Goal: Task Accomplishment & Management: Complete application form

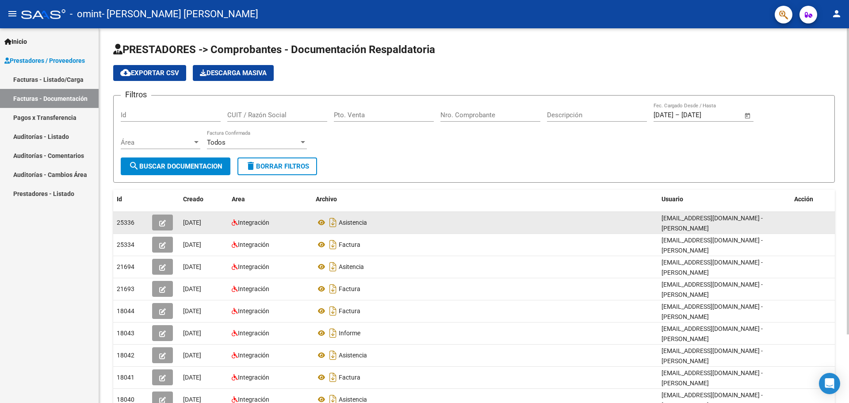
click at [162, 222] on icon "button" at bounding box center [162, 223] width 7 height 7
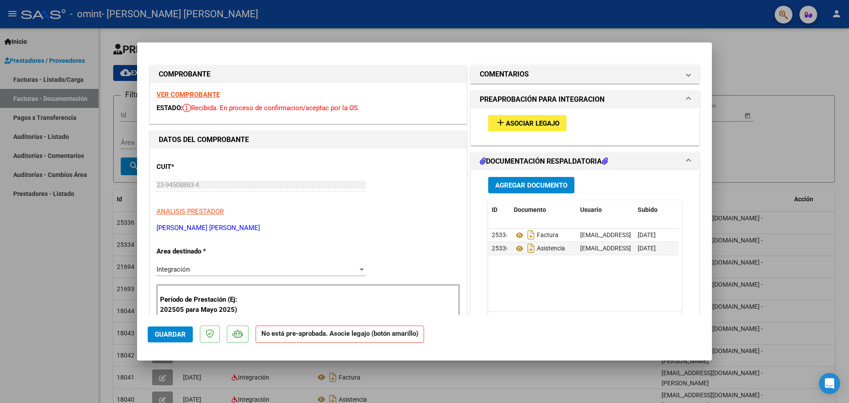
click at [517, 125] on span "Asociar Legajo" at bounding box center [532, 123] width 53 height 8
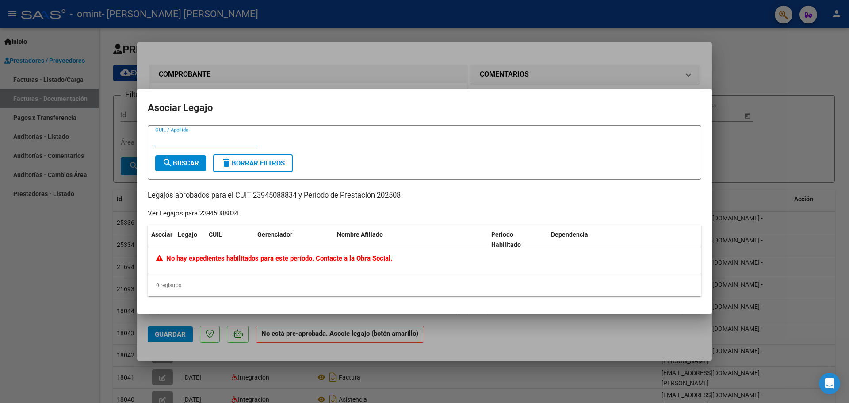
click at [192, 137] on input "CUIL / Apellido" at bounding box center [205, 139] width 100 height 8
click at [573, 39] on div at bounding box center [424, 201] width 849 height 403
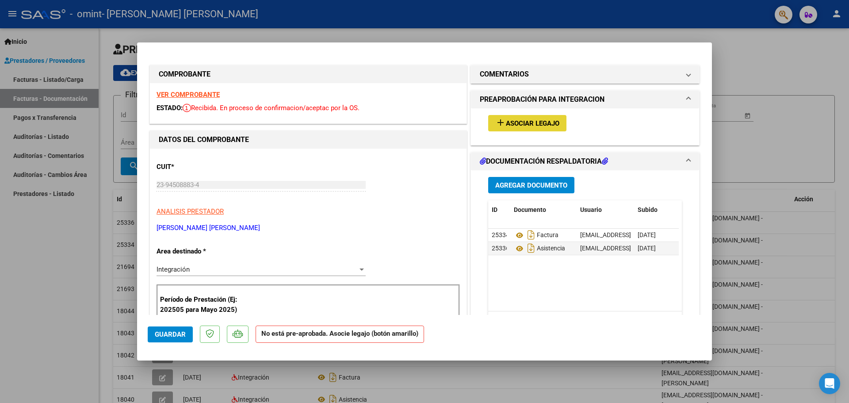
click at [515, 122] on span "Asociar Legajo" at bounding box center [532, 123] width 53 height 8
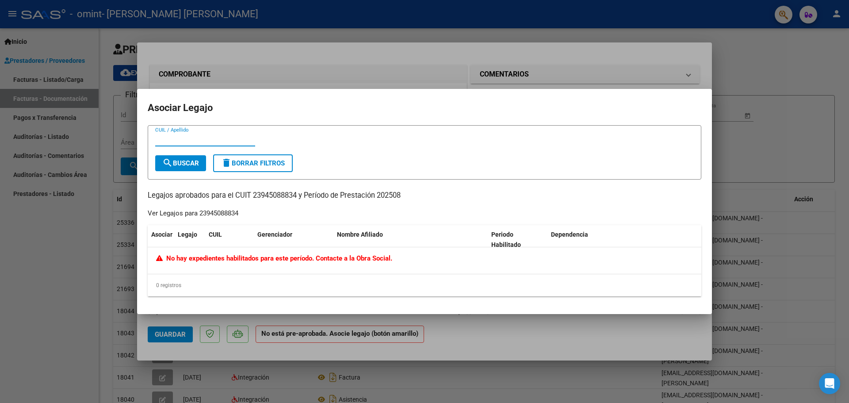
click at [193, 141] on input "CUIL / Apellido" at bounding box center [205, 139] width 100 height 8
type input "[PERSON_NAME]"
drag, startPoint x: 553, startPoint y: 77, endPoint x: 558, endPoint y: 80, distance: 5.4
click at [553, 76] on div at bounding box center [424, 201] width 849 height 403
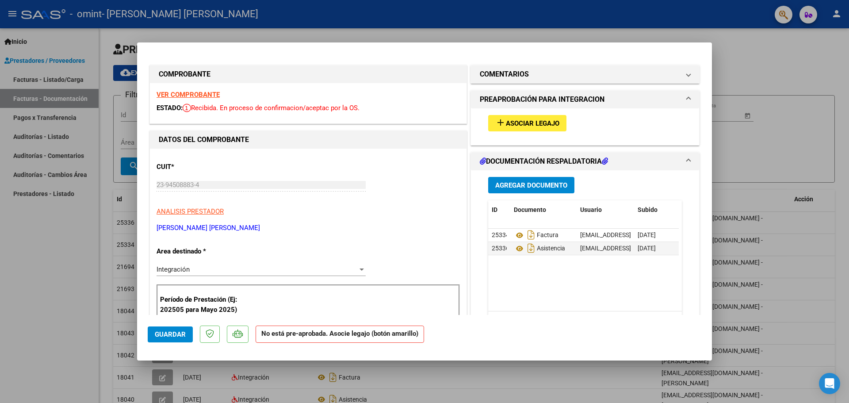
click at [313, 21] on div at bounding box center [424, 201] width 849 height 403
type input "$ 0,00"
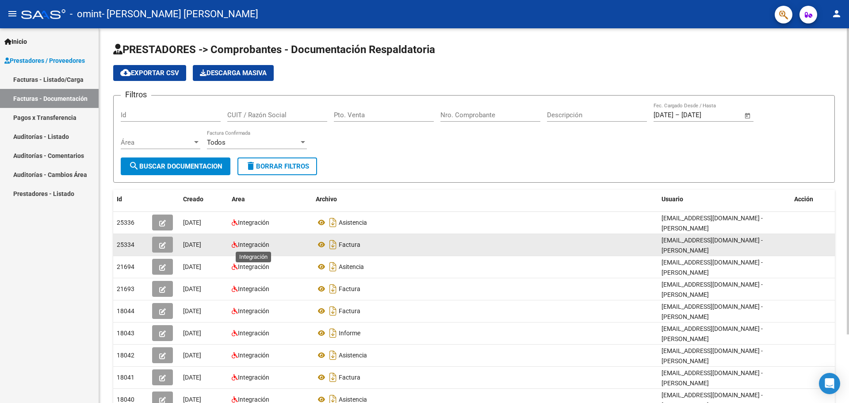
click at [254, 242] on span "Integración" at bounding box center [253, 244] width 31 height 7
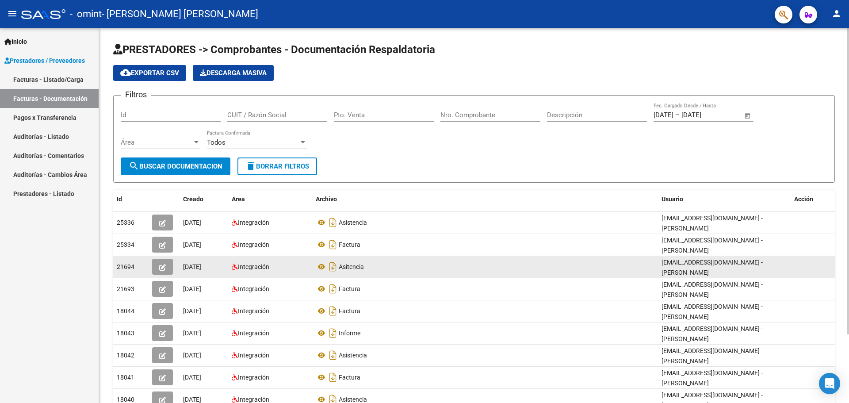
click at [201, 268] on span "[DATE]" at bounding box center [192, 266] width 18 height 7
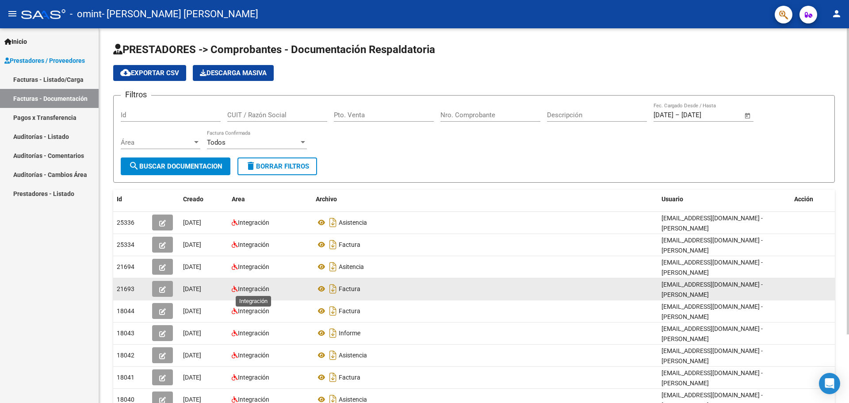
click at [249, 289] on span "Integración" at bounding box center [253, 288] width 31 height 7
click at [159, 289] on button "button" at bounding box center [162, 289] width 21 height 16
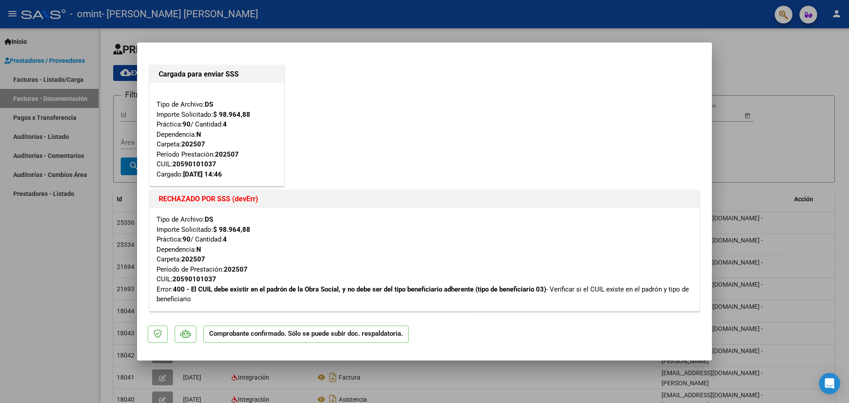
type input "$ 0,00"
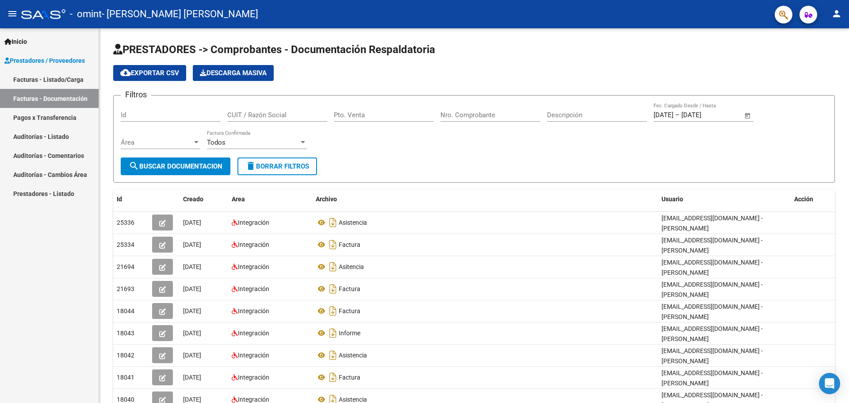
click at [831, 13] on mat-icon "person" at bounding box center [836, 13] width 11 height 11
click at [828, 60] on button "exit_to_app Salir" at bounding box center [818, 58] width 54 height 21
